Goal: Task Accomplishment & Management: Manage account settings

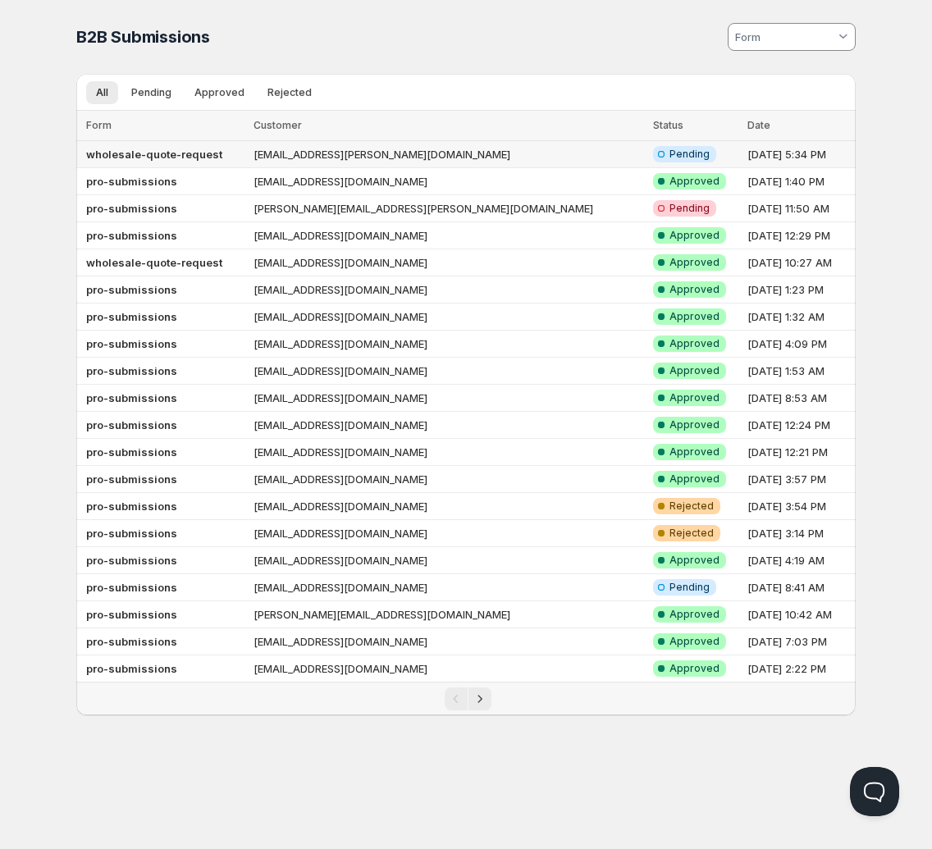
click at [249, 163] on td "wholesale-quote-request" at bounding box center [162, 154] width 172 height 27
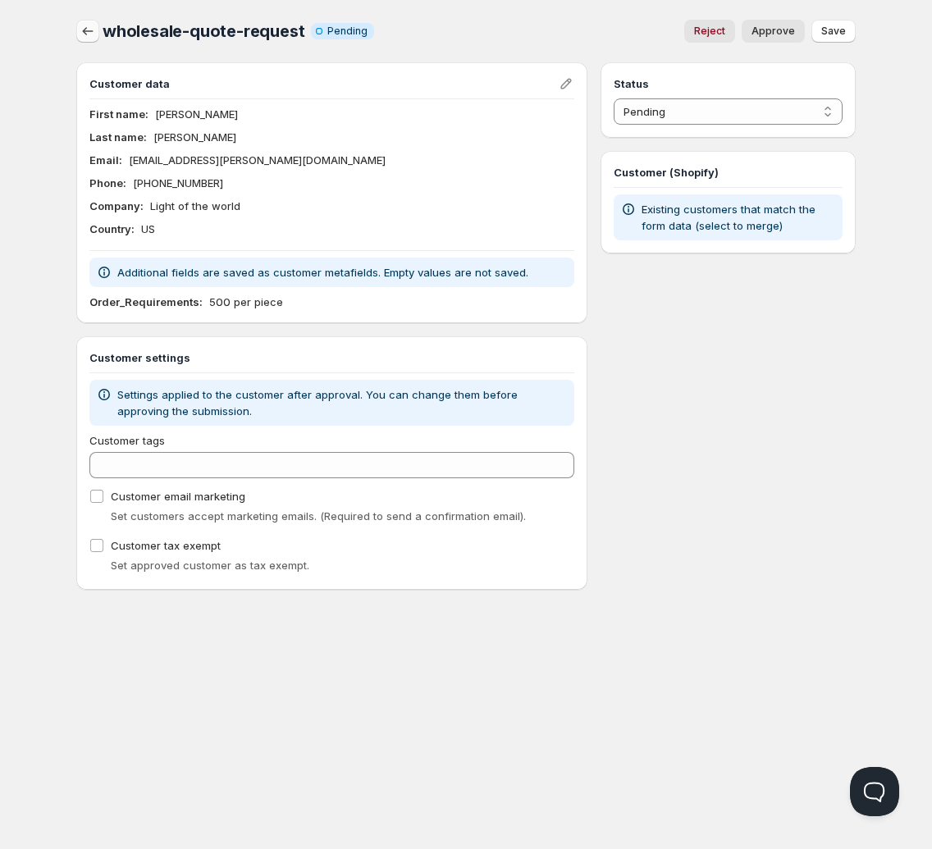
click at [94, 29] on icon "button" at bounding box center [88, 31] width 16 height 16
